Goal: Task Accomplishment & Management: Use online tool/utility

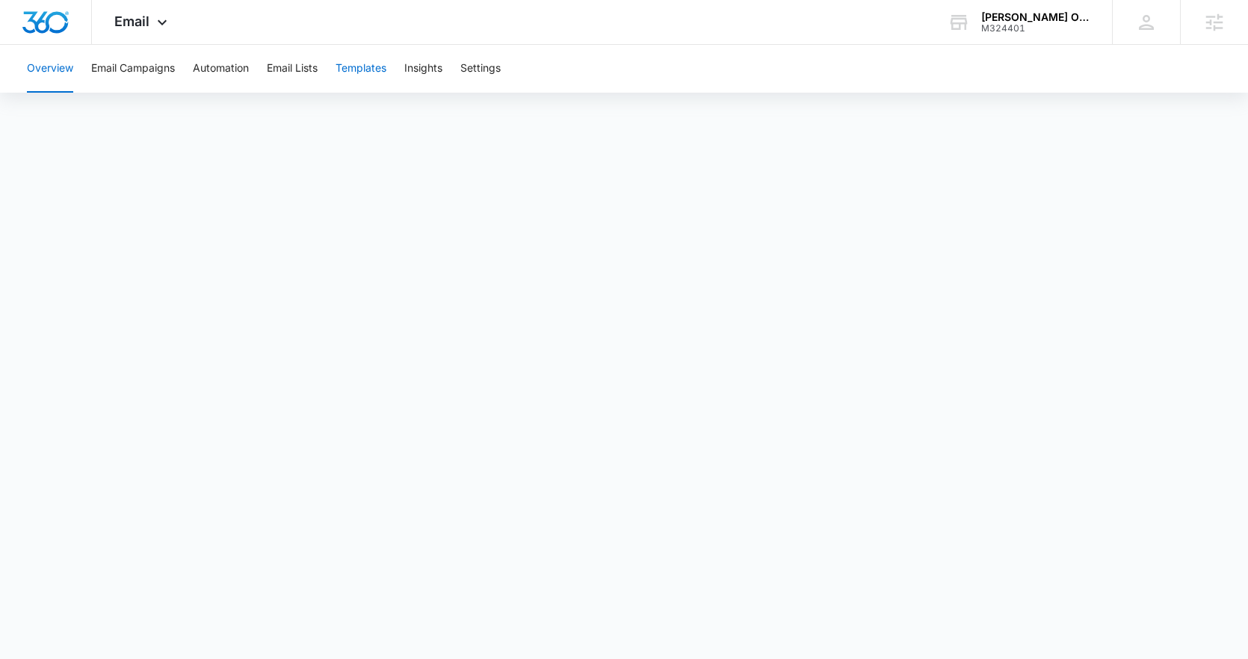
click at [357, 73] on button "Templates" at bounding box center [361, 69] width 51 height 48
click at [146, 28] on span "Email" at bounding box center [131, 21] width 35 height 16
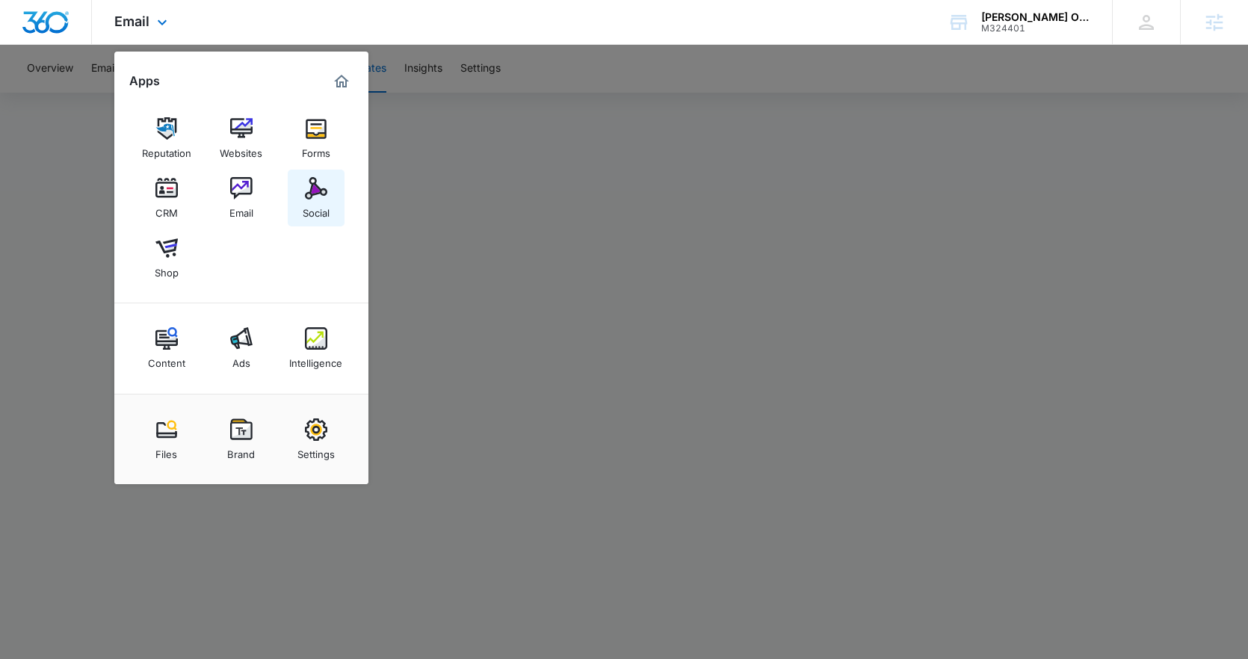
click at [309, 196] on img at bounding box center [316, 188] width 22 height 22
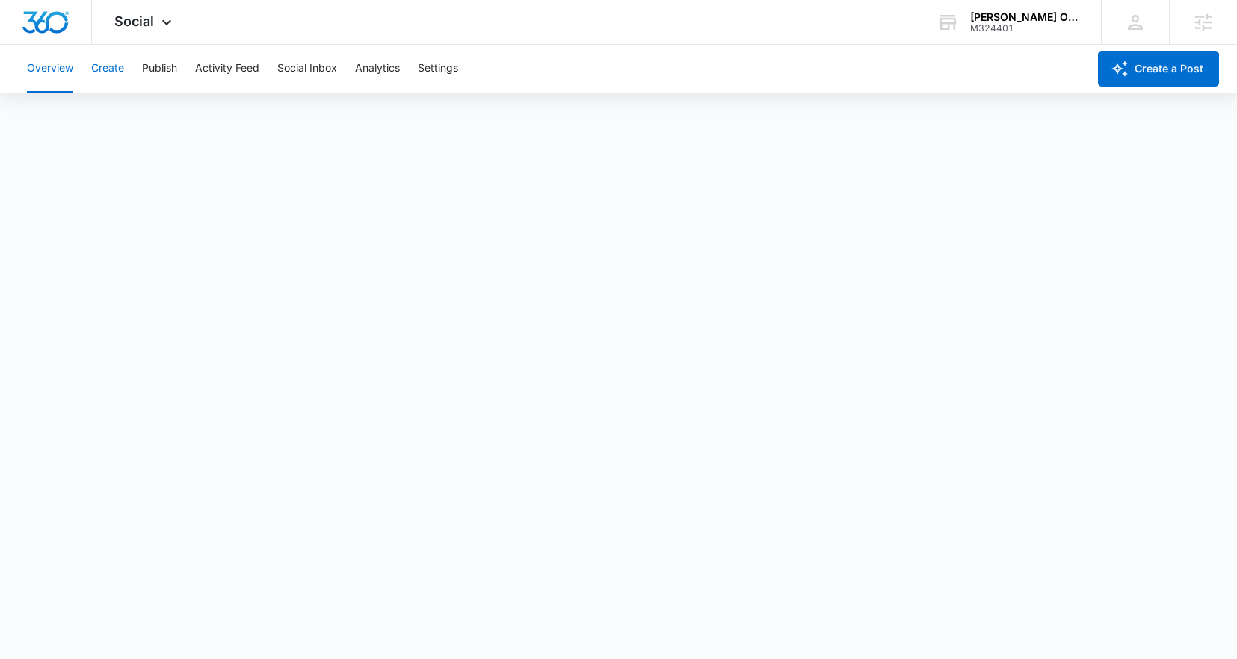
click at [124, 67] on button "Create" at bounding box center [107, 69] width 33 height 48
click at [135, 22] on span "Social" at bounding box center [134, 21] width 40 height 16
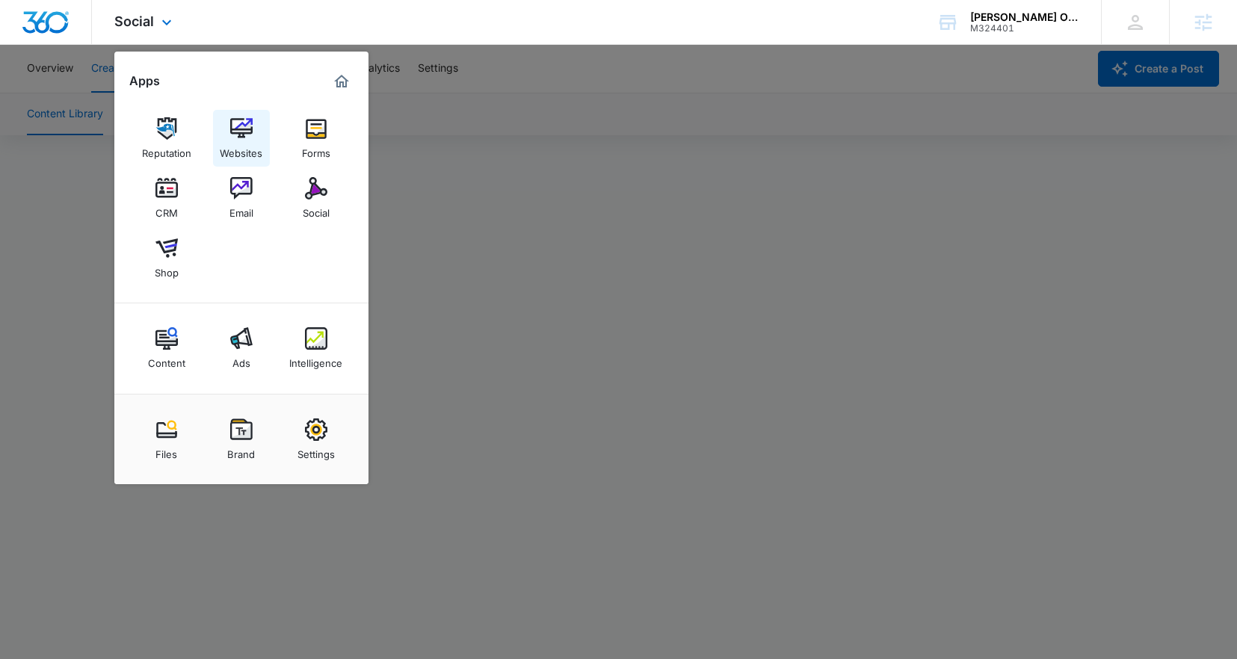
click at [240, 129] on img at bounding box center [241, 128] width 22 height 22
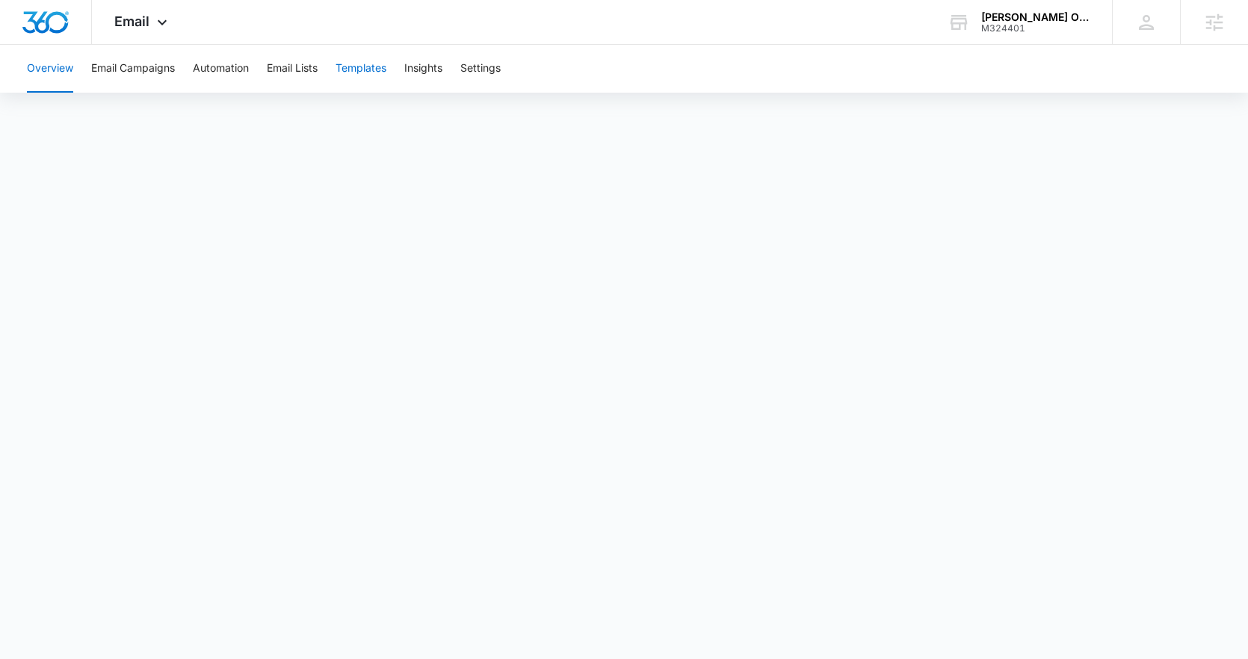
click at [359, 69] on button "Templates" at bounding box center [361, 69] width 51 height 48
click at [154, 19] on icon at bounding box center [162, 26] width 18 height 18
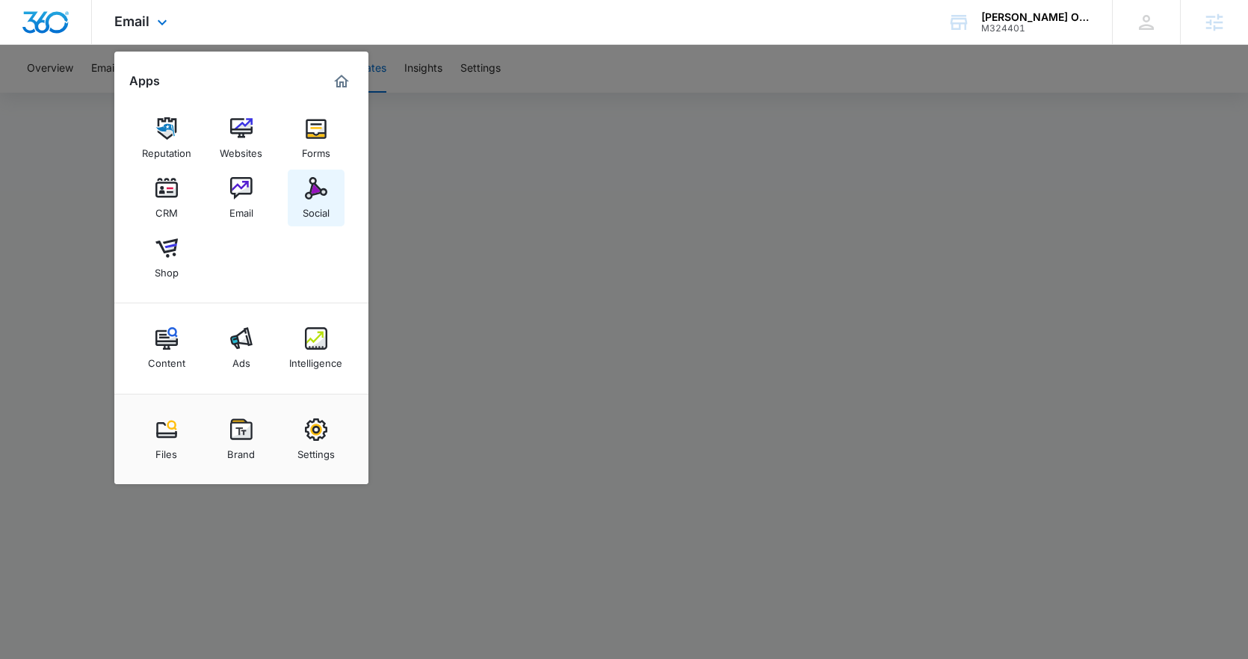
click at [307, 194] on img at bounding box center [316, 188] width 22 height 22
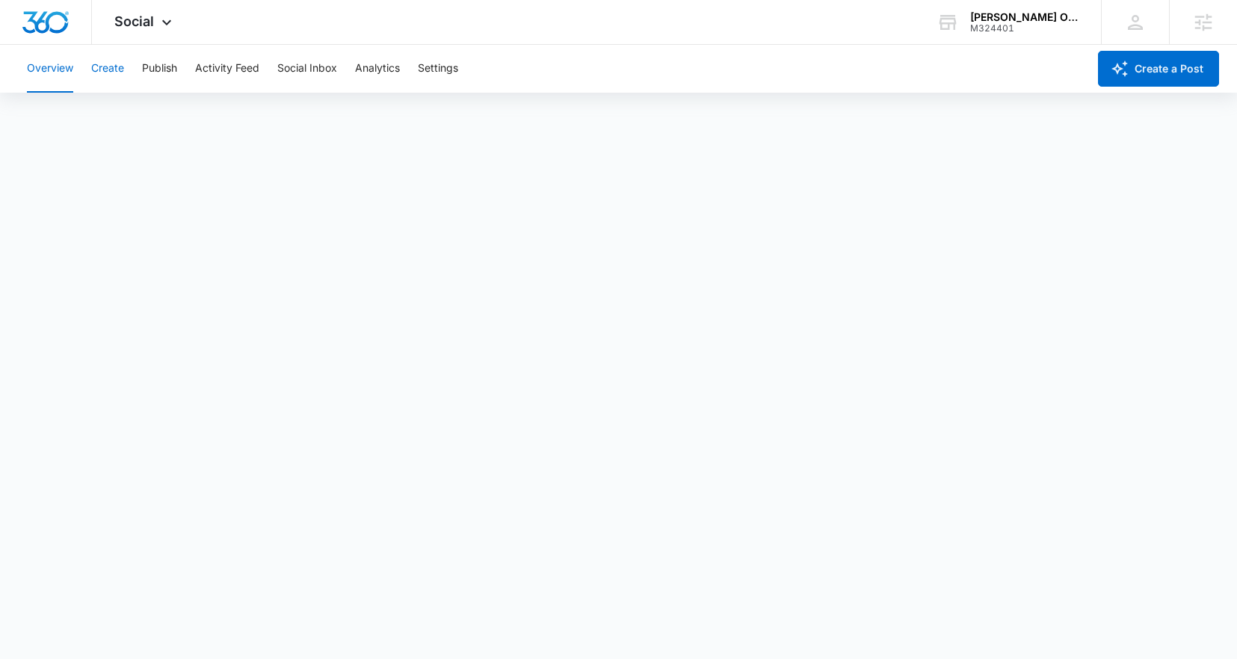
click at [120, 68] on button "Create" at bounding box center [107, 69] width 33 height 48
